Goal: Find specific fact: Find specific fact

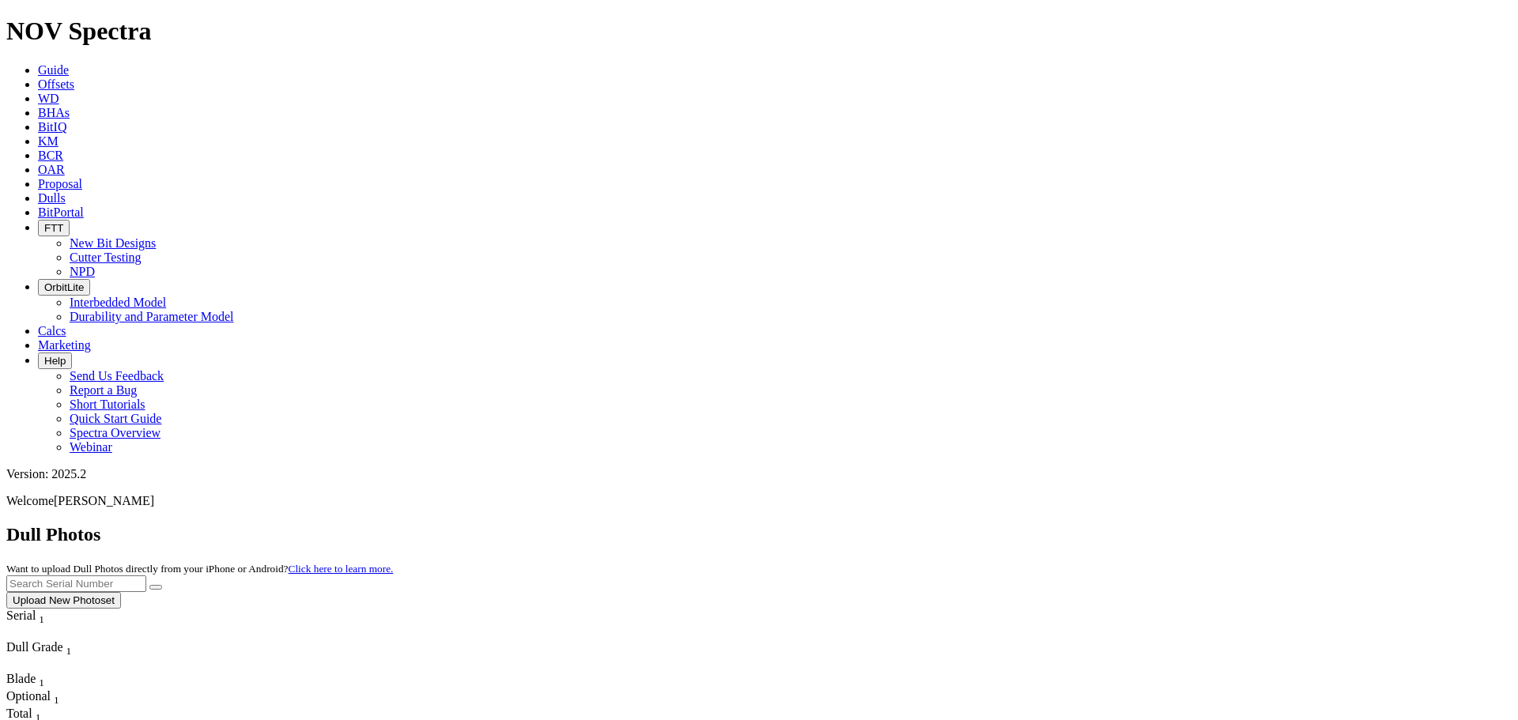
click at [146, 576] on input "text" at bounding box center [76, 584] width 140 height 17
paste input "A311039"
click at [146, 576] on input "A311039" at bounding box center [76, 584] width 140 height 17
type input "A311039"
click at [156, 588] on icon "submit" at bounding box center [156, 588] width 0 height 0
